Goal: Book appointment/travel/reservation

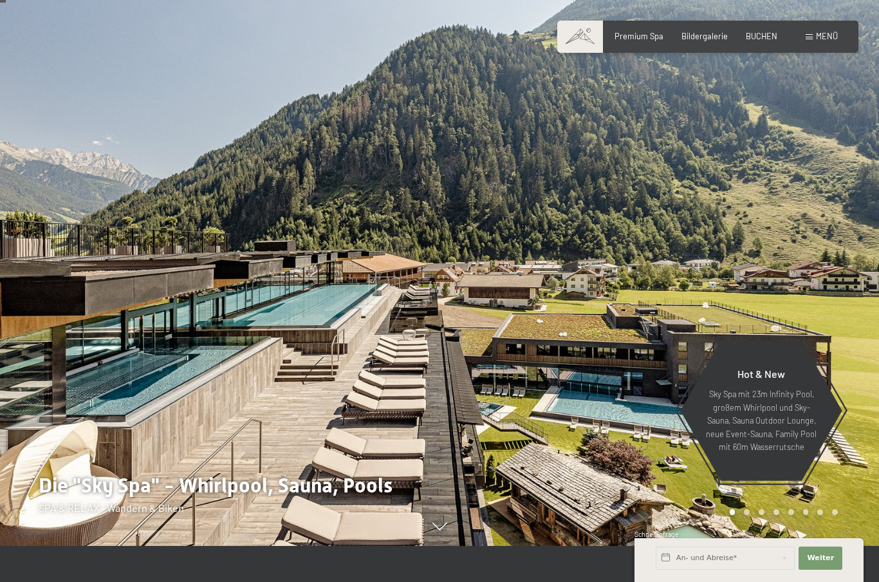
click at [761, 39] on span "BUCHEN" at bounding box center [762, 36] width 32 height 10
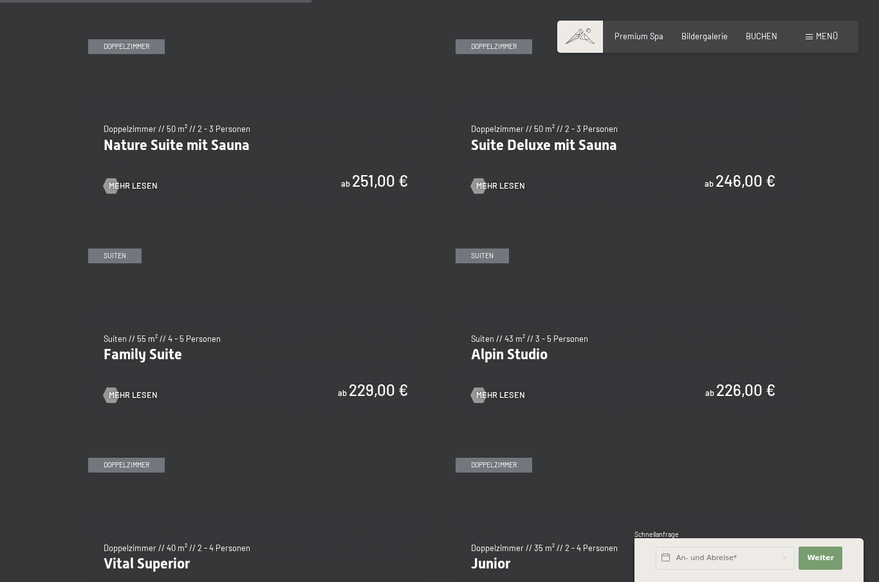
scroll to position [1084, 0]
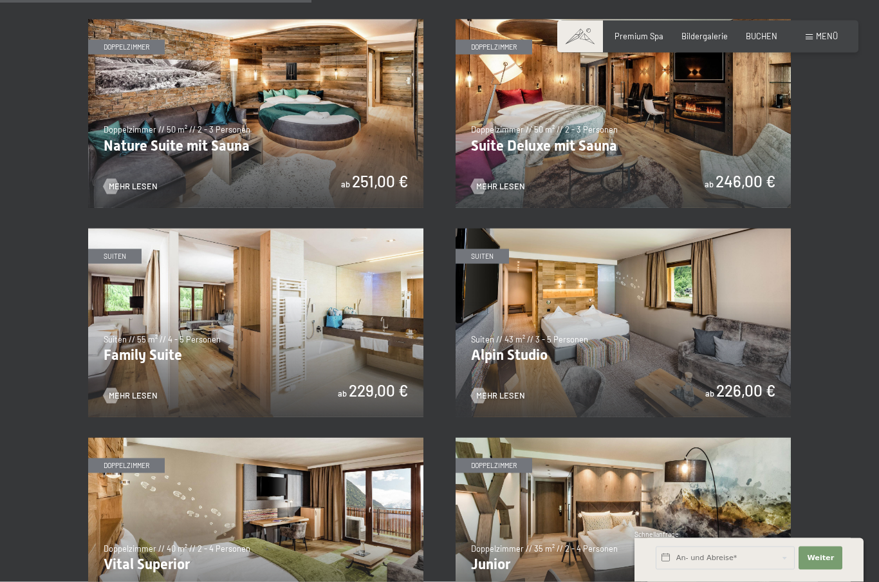
click at [145, 338] on img at bounding box center [255, 322] width 335 height 189
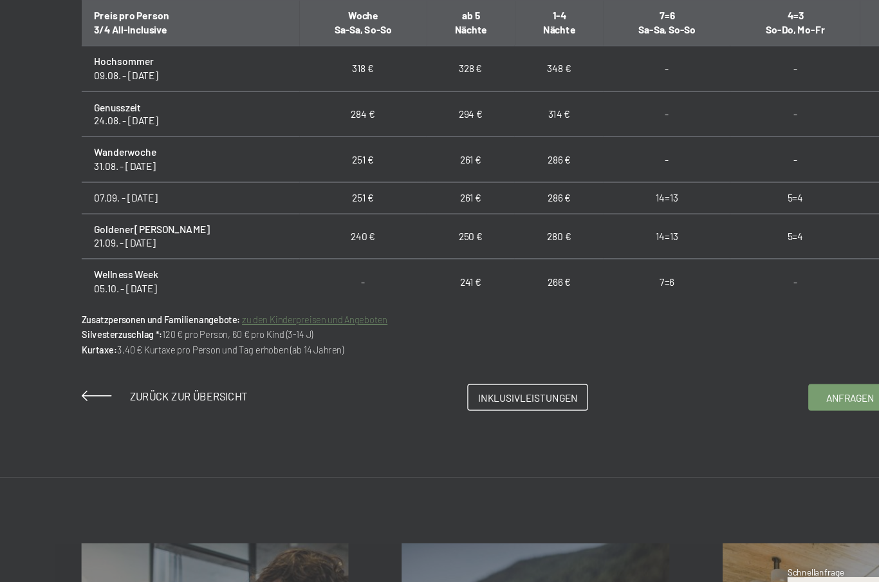
scroll to position [759, 0]
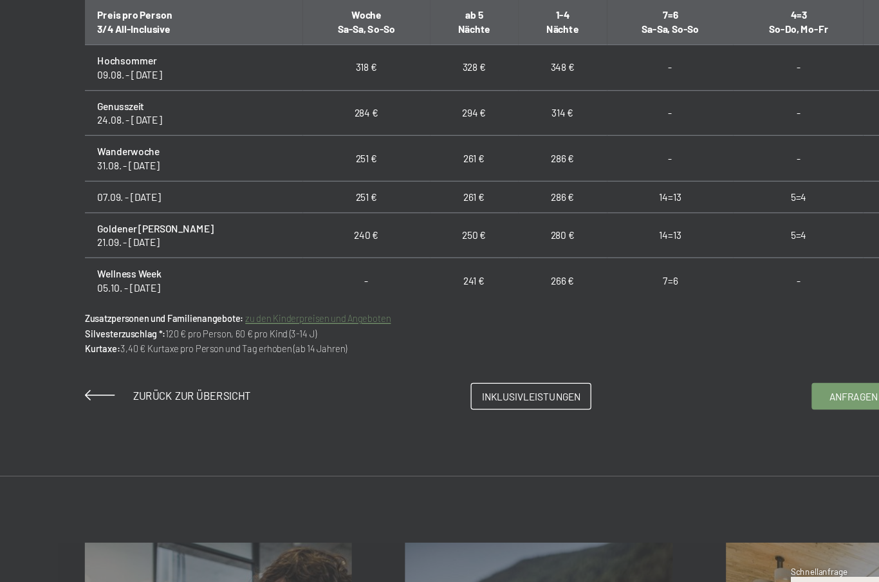
click at [272, 334] on link "zu den Kinderpreisen und Angeboten" at bounding box center [268, 338] width 113 height 8
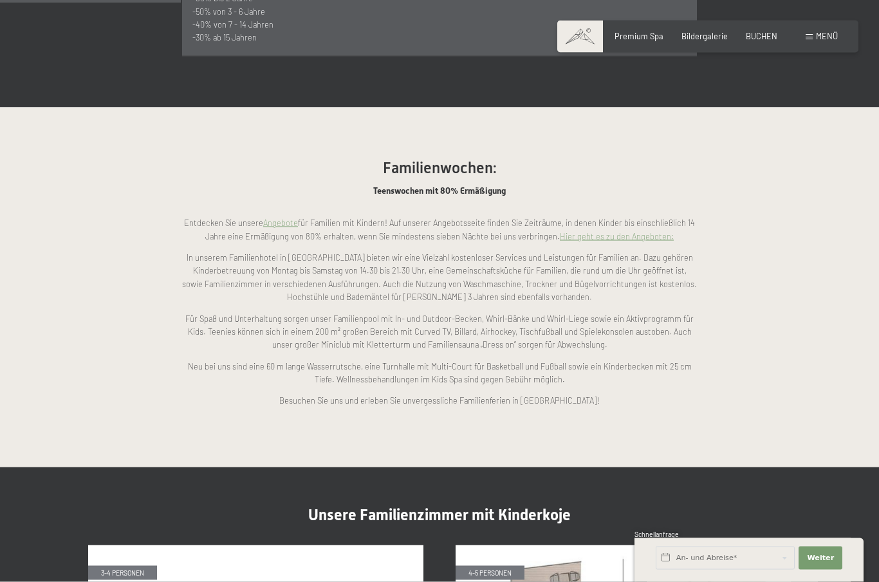
scroll to position [868, 0]
click at [647, 234] on link "Hier geht es zu den Angeboten:" at bounding box center [617, 235] width 114 height 10
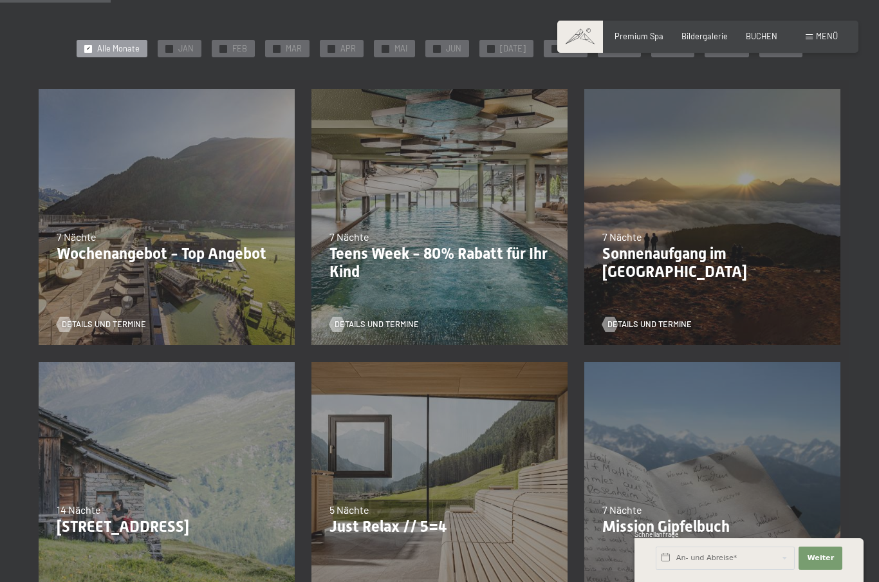
scroll to position [230, 0]
click at [487, 262] on p "Teens Week - 80% Rabatt für Ihr Kind" at bounding box center [440, 263] width 220 height 37
click at [458, 256] on p "Teens Week - 80% Rabatt für Ihr Kind" at bounding box center [440, 263] width 220 height 37
click at [470, 275] on p "Teens Week - 80% Rabatt für Ihr Kind" at bounding box center [440, 263] width 220 height 37
click at [511, 263] on p "Teens Week - 80% Rabatt für Ihr Kind" at bounding box center [440, 263] width 220 height 37
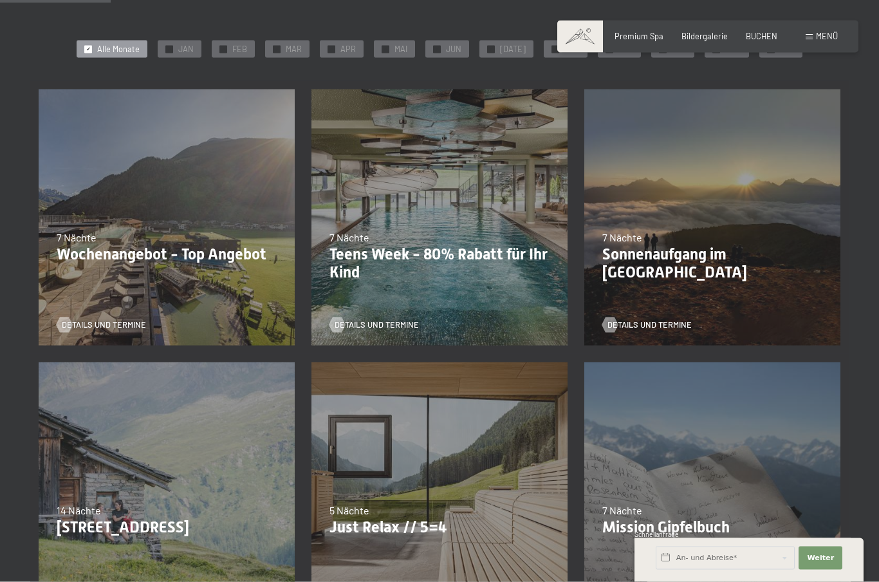
click at [465, 323] on div "Details und Termine" at bounding box center [436, 317] width 212 height 27
click at [476, 317] on div "Details und Termine" at bounding box center [436, 317] width 212 height 27
click at [398, 254] on p "Teens Week - 80% Rabatt für Ihr Kind" at bounding box center [440, 263] width 220 height 37
click at [368, 319] on span "Details und Termine" at bounding box center [377, 325] width 84 height 12
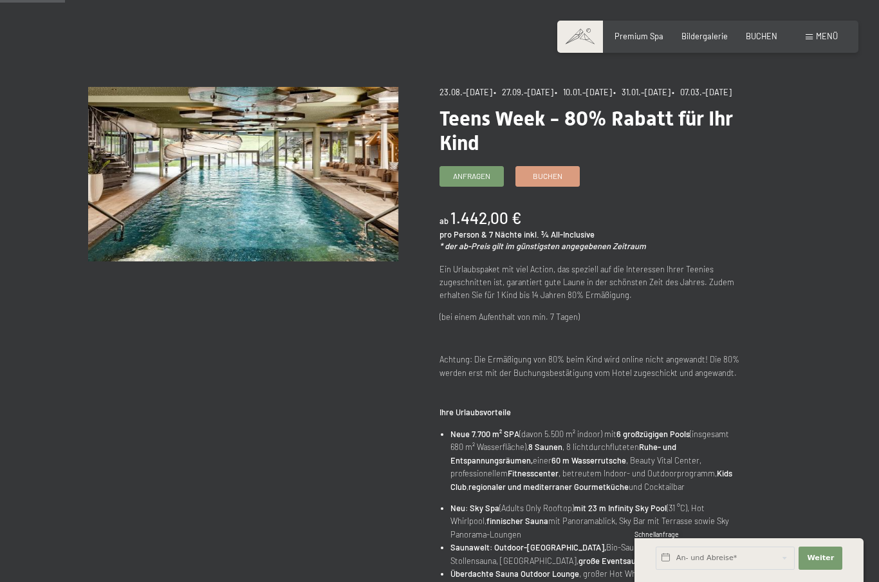
scroll to position [93, 0]
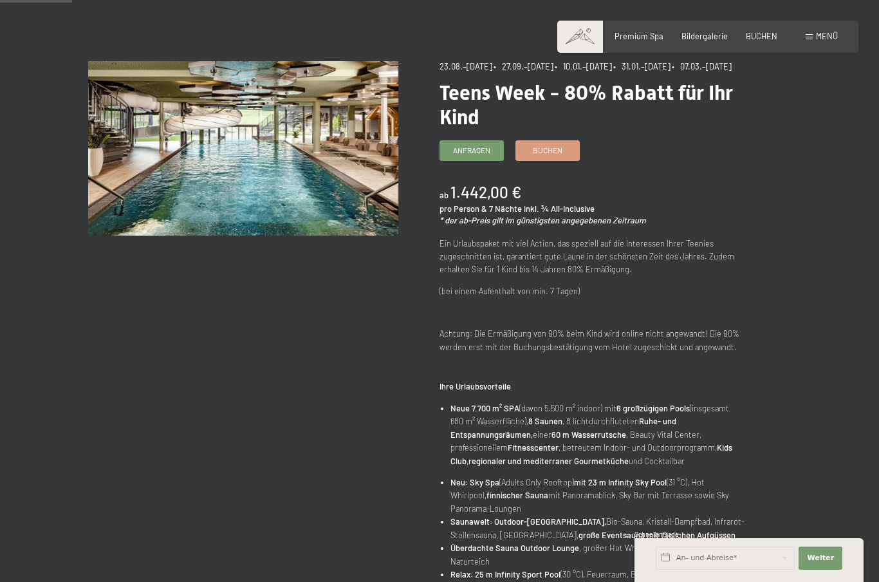
click at [565, 161] on div "Buchen" at bounding box center [548, 150] width 64 height 21
click at [557, 156] on span "Buchen" at bounding box center [548, 150] width 30 height 11
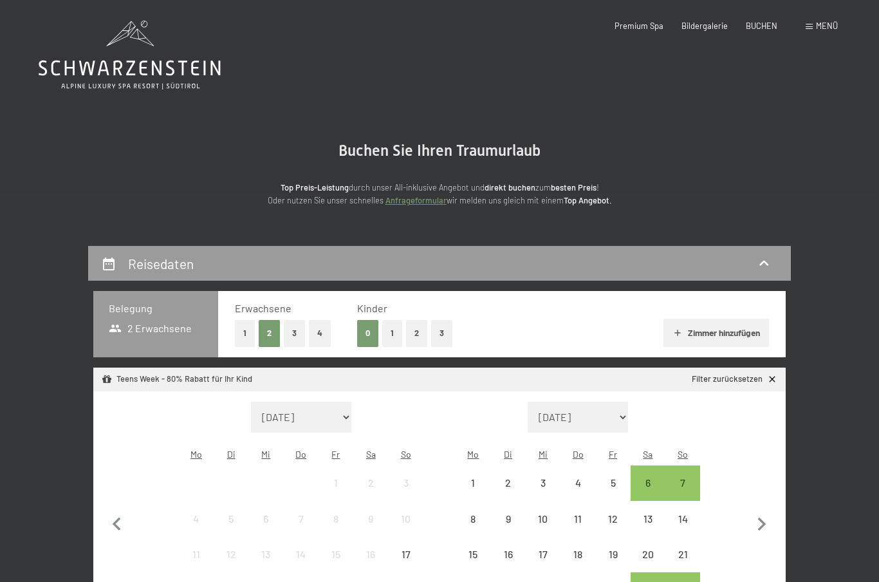
click at [415, 330] on button "2" at bounding box center [416, 333] width 21 height 26
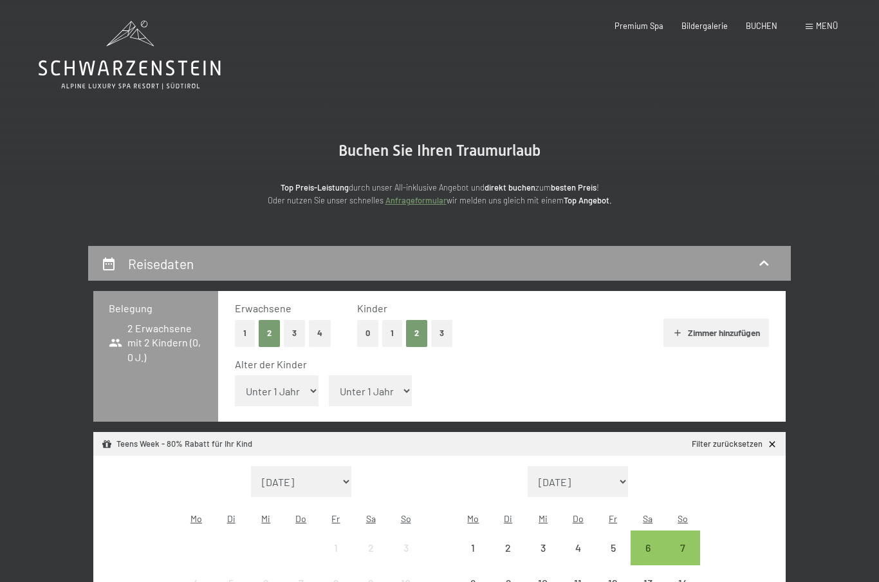
click at [304, 387] on select "Unter 1 Jahr 1 Jahr 2 Jahre 3 Jahre 4 Jahre 5 Jahre 6 Jahre 7 Jahre 8 Jahre 9 J…" at bounding box center [277, 390] width 84 height 31
select select "9"
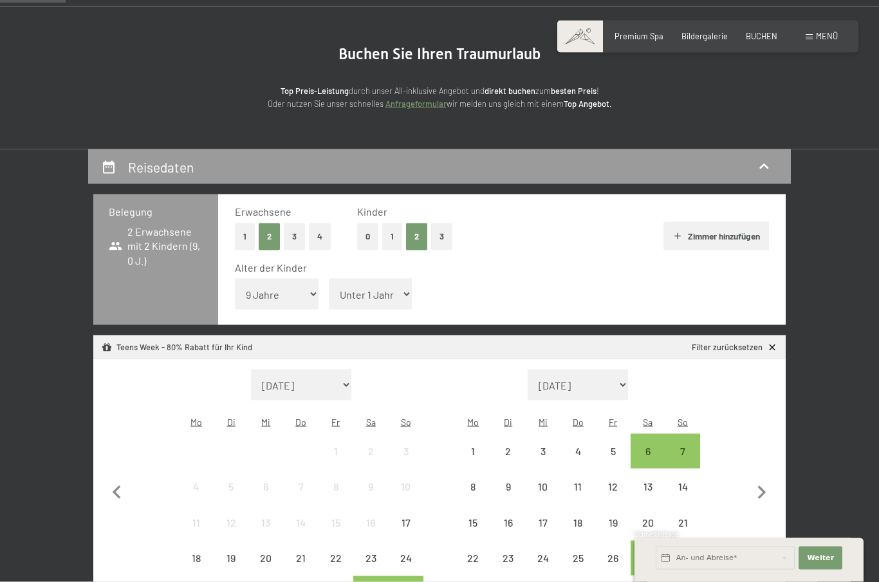
click at [391, 289] on select "Unter 1 Jahr 1 Jahr 2 Jahre 3 Jahre 4 Jahre 5 Jahre 6 Jahre 7 Jahre 8 Jahre 9 J…" at bounding box center [371, 294] width 84 height 31
select select "13"
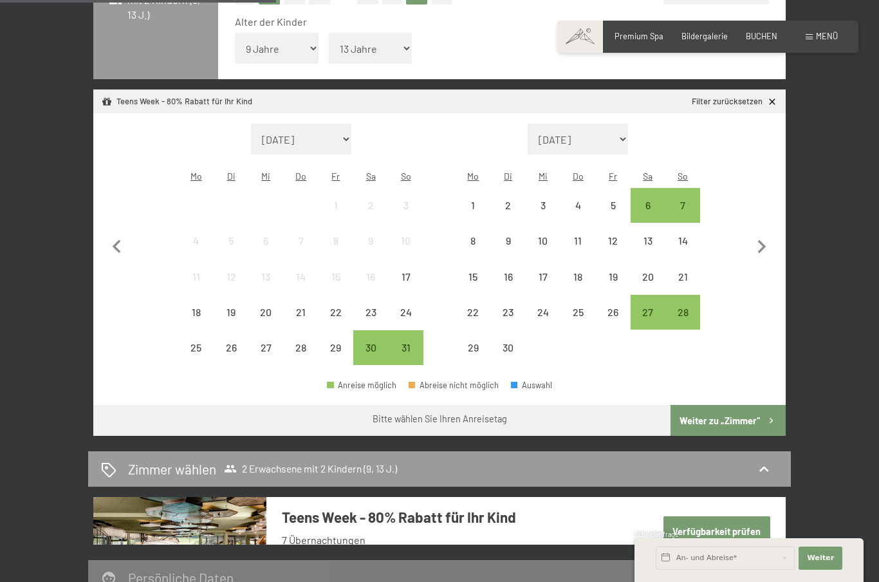
scroll to position [353, 0]
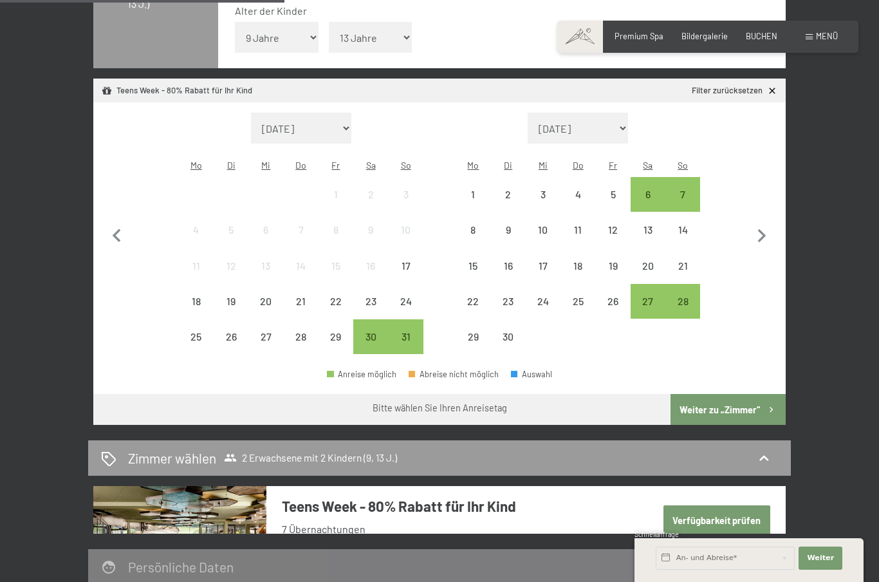
click at [766, 223] on icon "button" at bounding box center [761, 236] width 27 height 27
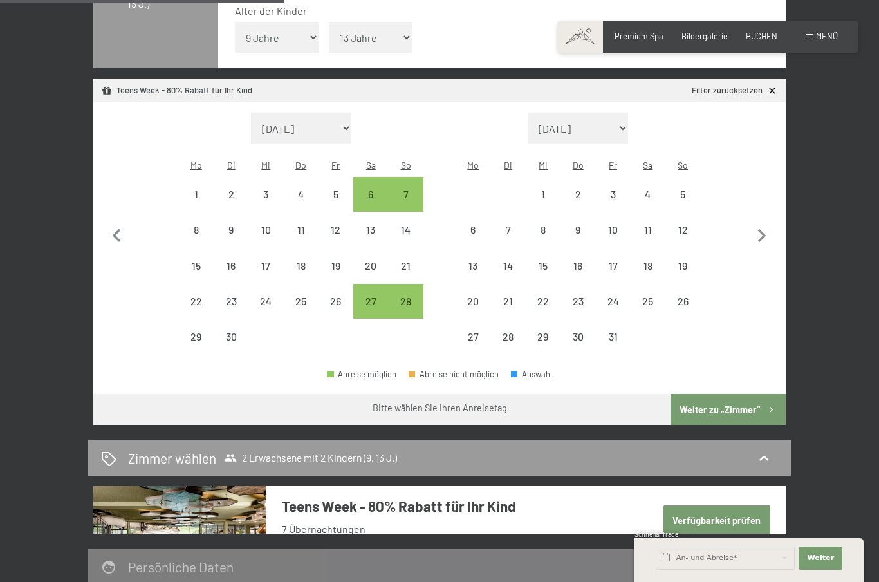
select select "2025-09-01"
select select "2025-10-01"
select select "2025-09-01"
select select "2025-10-01"
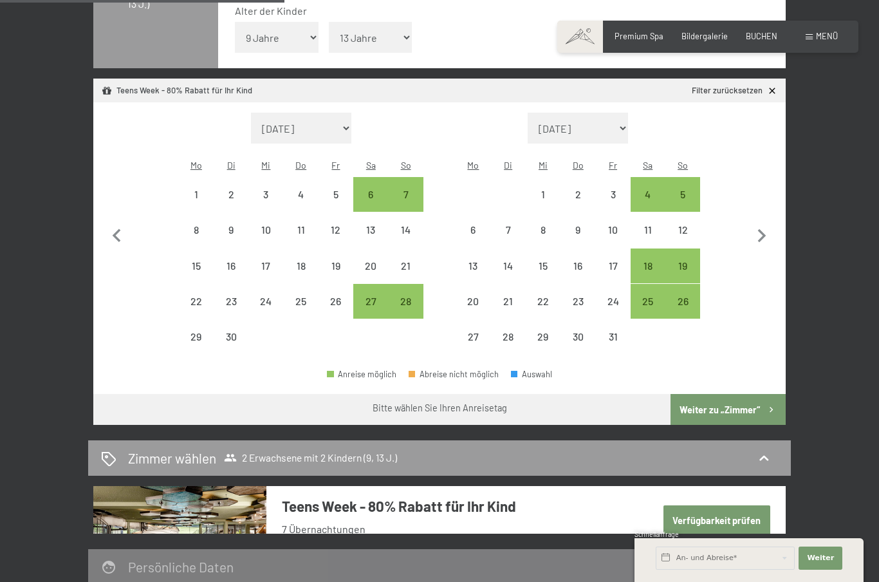
click at [649, 261] on div "18" at bounding box center [648, 277] width 32 height 32
select select "2025-09-01"
select select "2025-10-01"
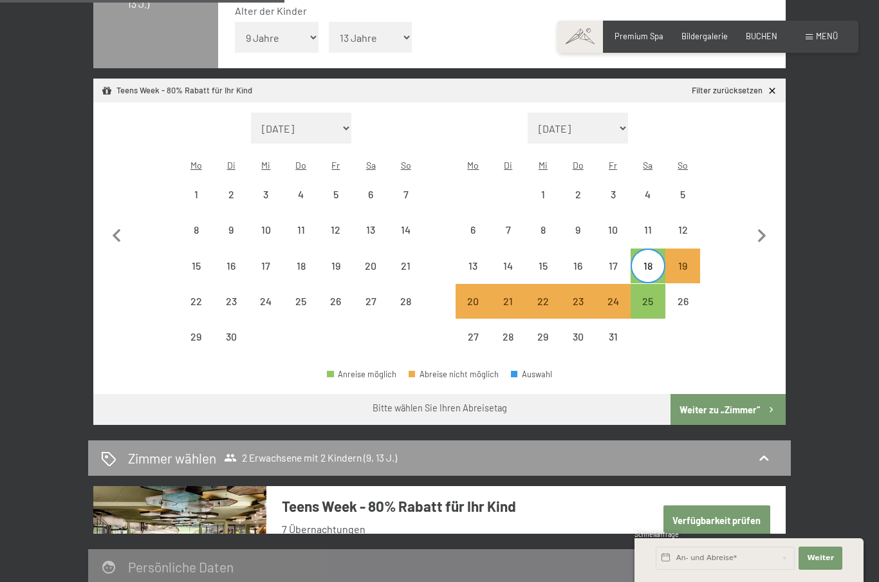
click at [649, 296] on div "25" at bounding box center [648, 312] width 32 height 32
select select "2025-09-01"
select select "2025-10-01"
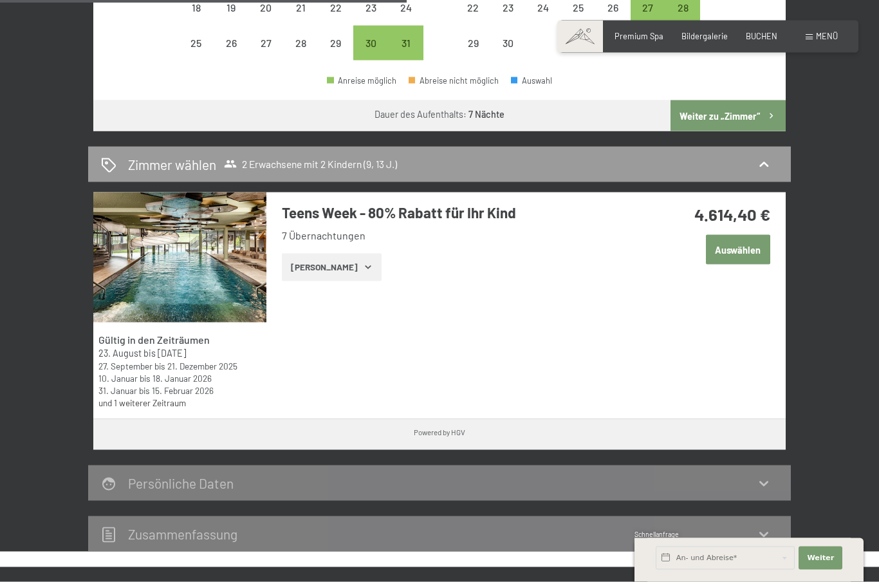
scroll to position [624, 0]
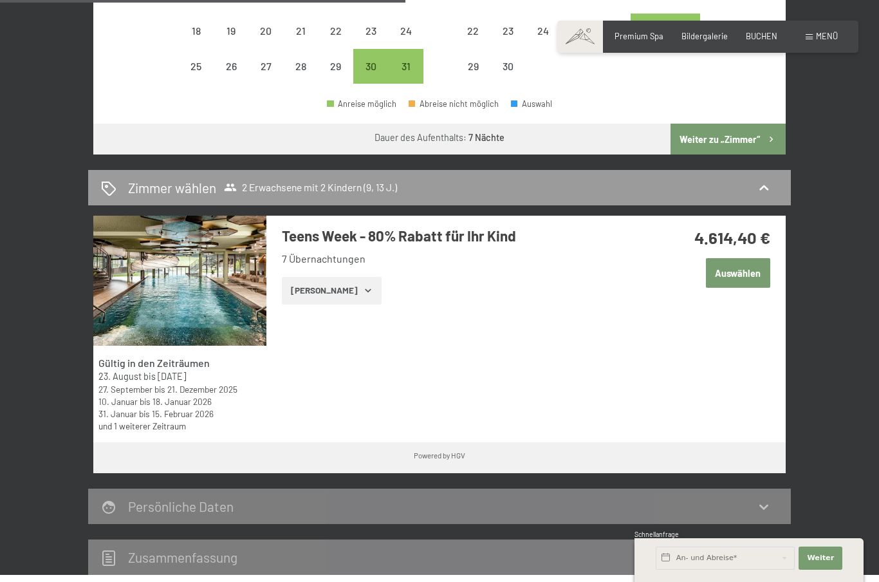
click at [365, 289] on icon "button" at bounding box center [368, 290] width 6 height 3
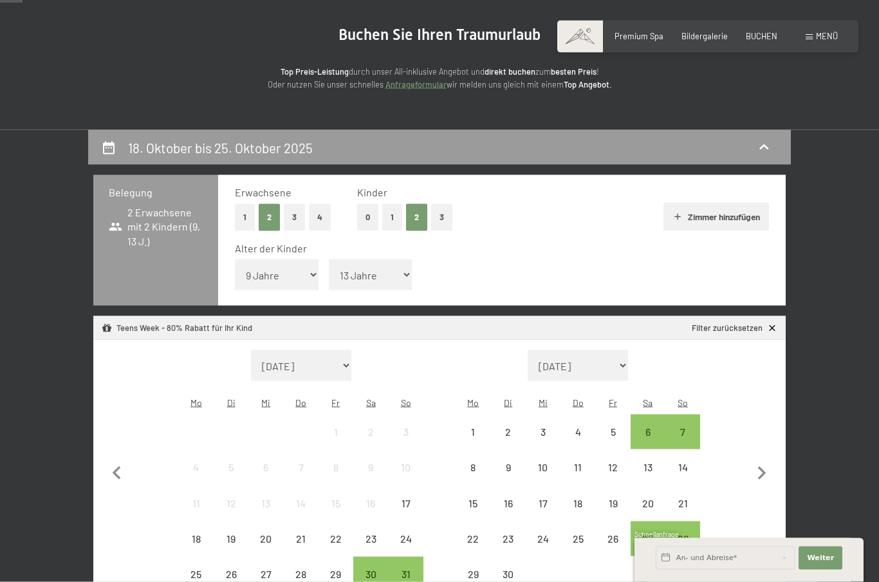
scroll to position [0, 0]
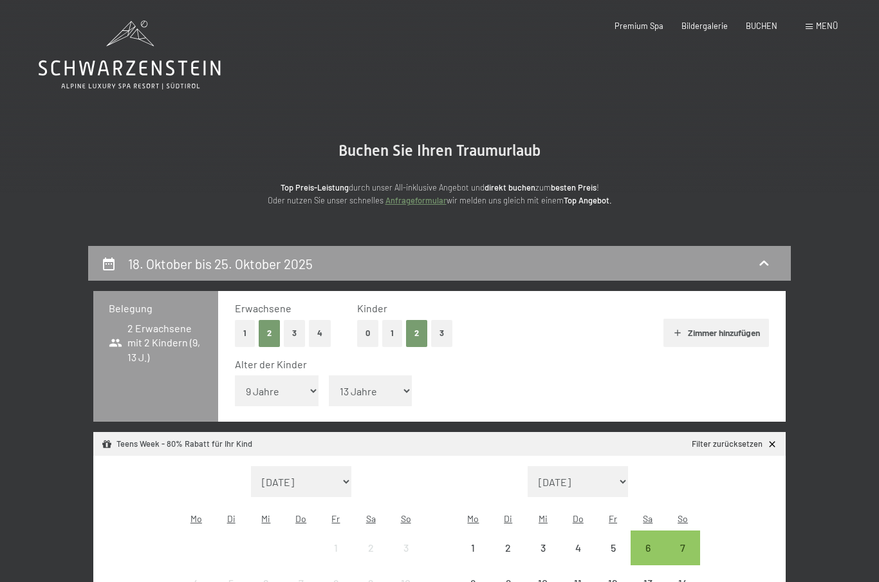
click at [644, 23] on span "Premium Spa" at bounding box center [639, 26] width 49 height 10
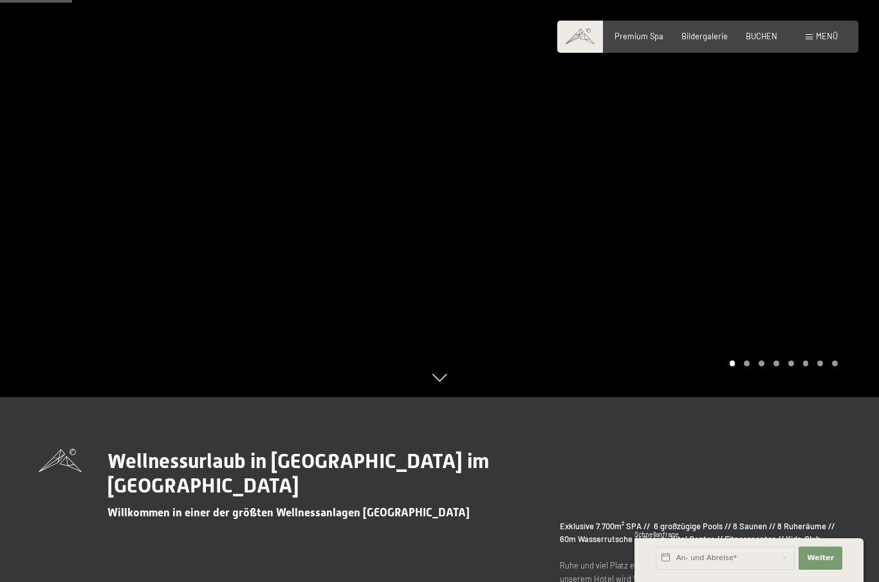
scroll to position [649, 0]
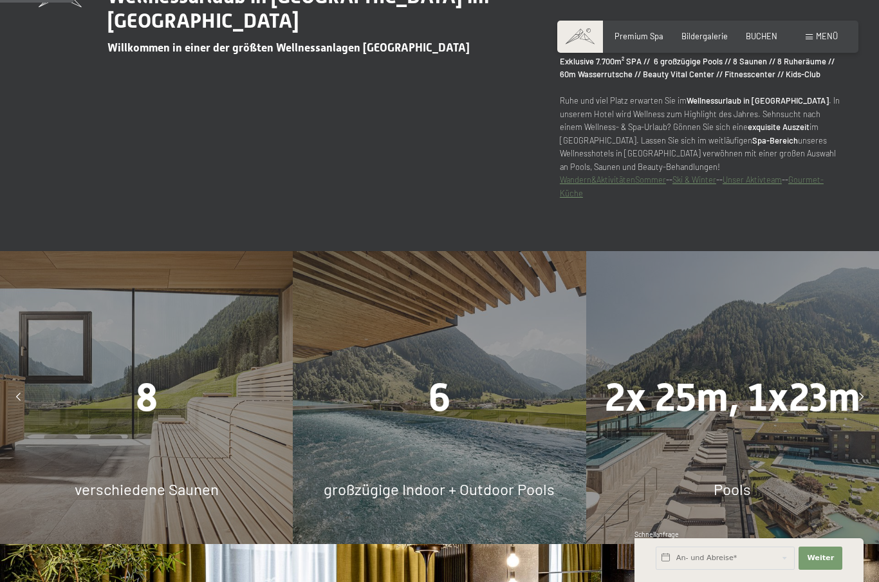
click at [452, 498] on div "6 großzügige Indoor + Outdoor Pools" at bounding box center [439, 397] width 293 height 293
click at [440, 498] on span "großzügige Indoor + Outdoor Pools" at bounding box center [439, 488] width 231 height 19
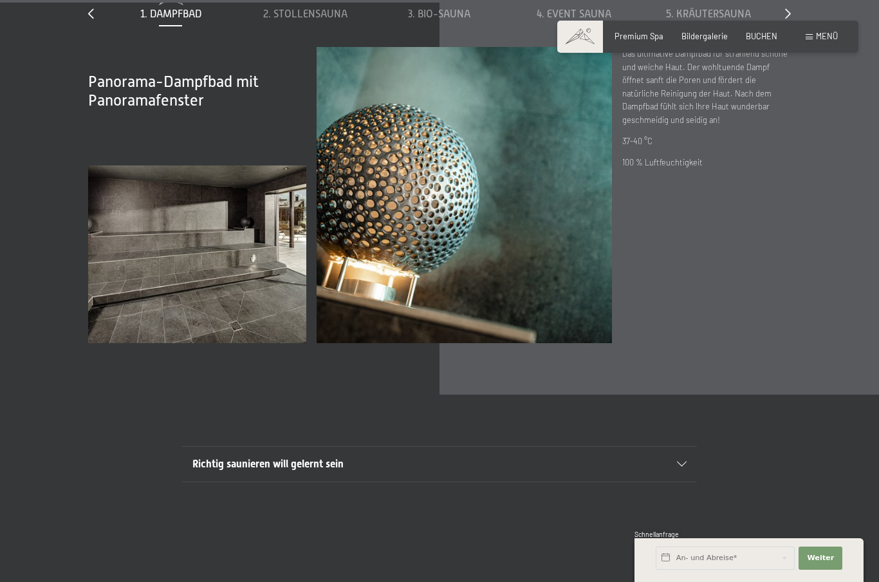
scroll to position [3723, 0]
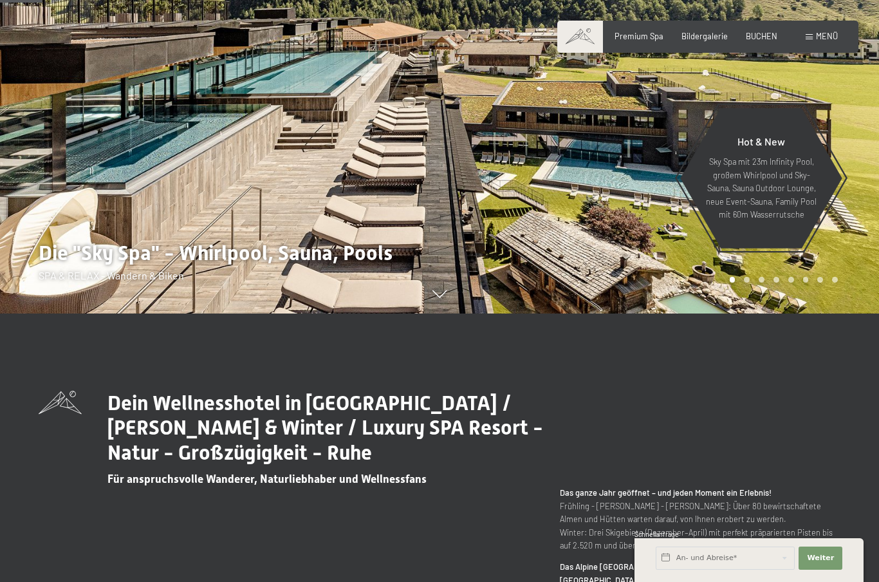
scroll to position [266, 0]
